Goal: Find specific page/section: Find specific page/section

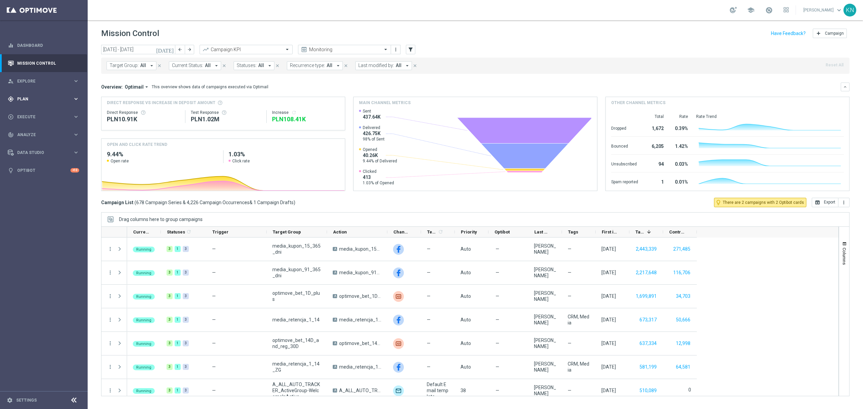
click at [30, 103] on div "gps_fixed Plan keyboard_arrow_right" at bounding box center [43, 99] width 87 height 18
click at [29, 114] on link "Target Groups" at bounding box center [44, 112] width 53 height 5
